Goal: Information Seeking & Learning: Learn about a topic

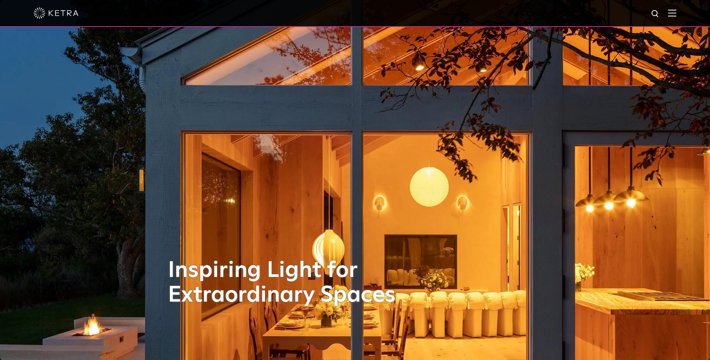
click at [676, 13] on img at bounding box center [672, 12] width 8 height 7
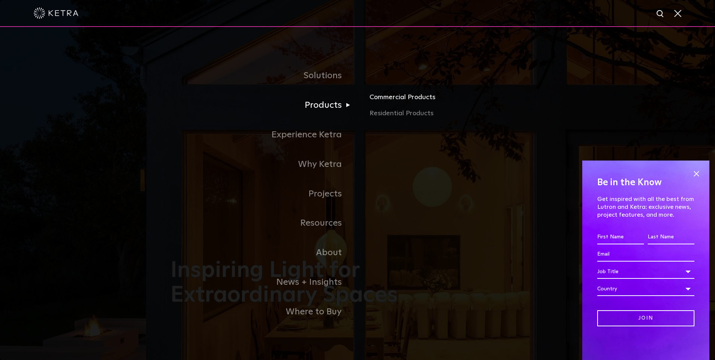
click at [400, 96] on link "Commercial Products" at bounding box center [457, 100] width 175 height 16
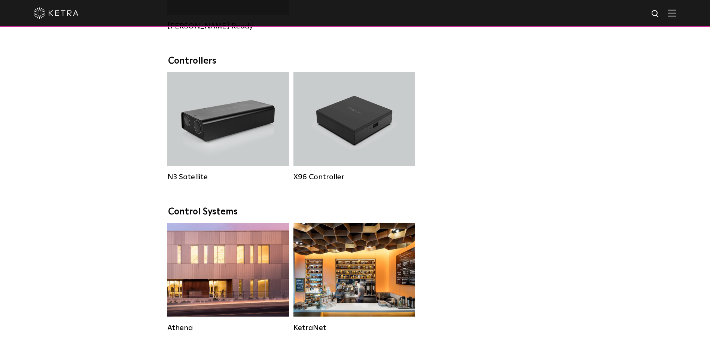
scroll to position [934, 0]
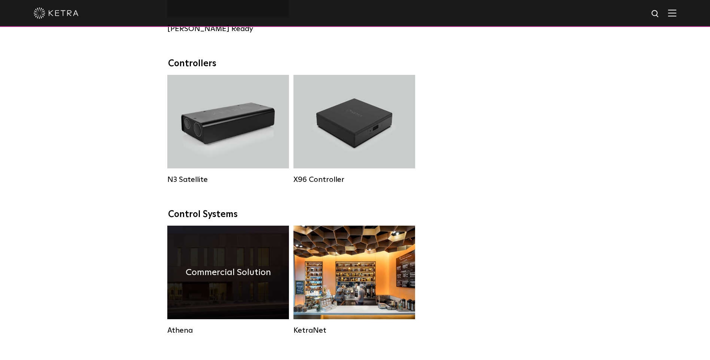
click at [218, 309] on div "Commercial Solution" at bounding box center [228, 273] width 122 height 94
